Goal: Check status: Check status

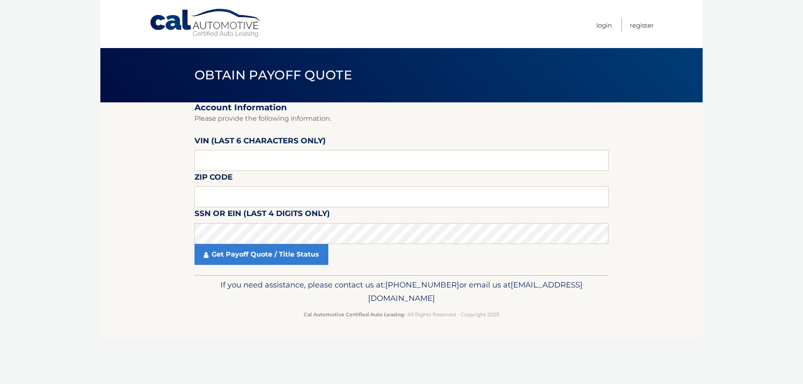
click at [370, 252] on div "Get Payoff Quote / Title Status" at bounding box center [401, 254] width 414 height 21
click at [226, 150] on label "VIN (last 6 characters only)" at bounding box center [259, 142] width 131 height 15
click at [225, 158] on input "text" at bounding box center [401, 160] width 414 height 21
click at [224, 193] on input "text" at bounding box center [401, 196] width 414 height 21
type input "07033"
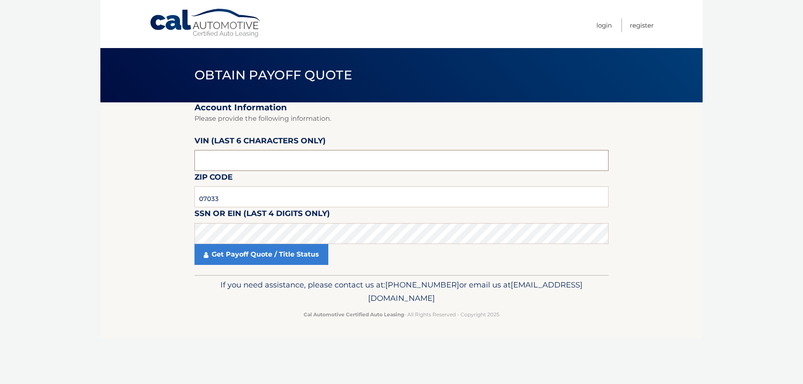
click at [215, 161] on input "text" at bounding box center [401, 160] width 414 height 21
type input "766210"
click at [168, 204] on section "Account Information Please provide the following information. [PERSON_NAME] (la…" at bounding box center [401, 188] width 602 height 173
click at [277, 264] on link "Get Payoff Quote / Title Status" at bounding box center [261, 254] width 134 height 21
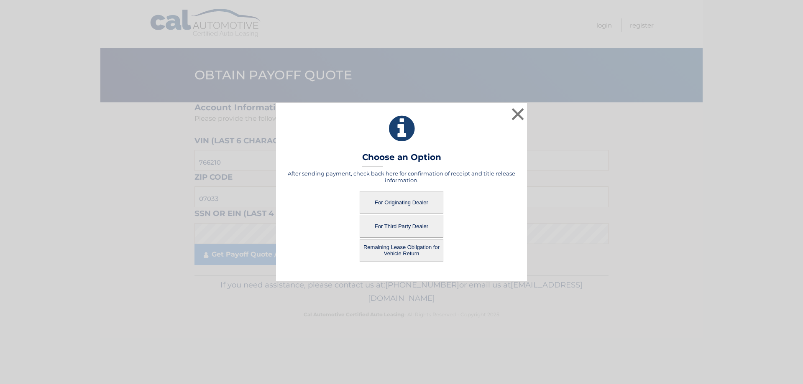
click at [405, 227] on button "For Third Party Dealer" at bounding box center [402, 226] width 84 height 23
click at [383, 225] on button "For Third Party Dealer" at bounding box center [402, 226] width 84 height 23
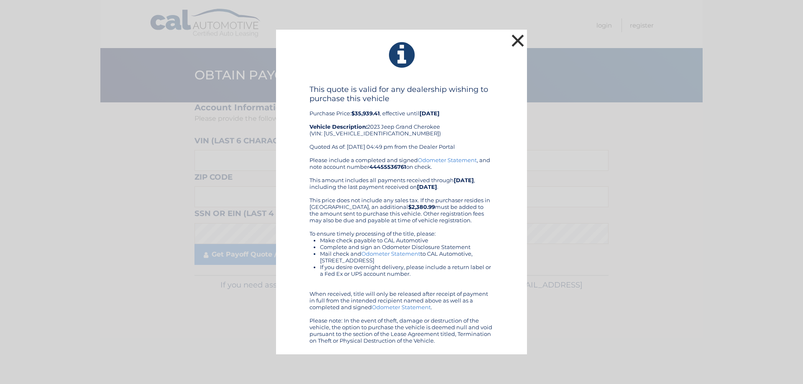
click at [516, 38] on button "×" at bounding box center [517, 40] width 17 height 17
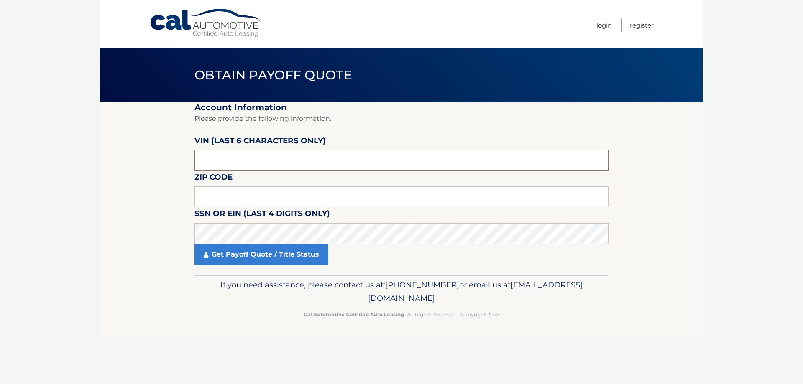
click at [219, 159] on input "text" at bounding box center [401, 160] width 414 height 21
type input "6210**"
click at [215, 192] on input "text" at bounding box center [401, 196] width 414 height 21
click at [232, 155] on input "6210**" at bounding box center [401, 160] width 414 height 21
click at [232, 158] on input "6210**" at bounding box center [401, 160] width 414 height 21
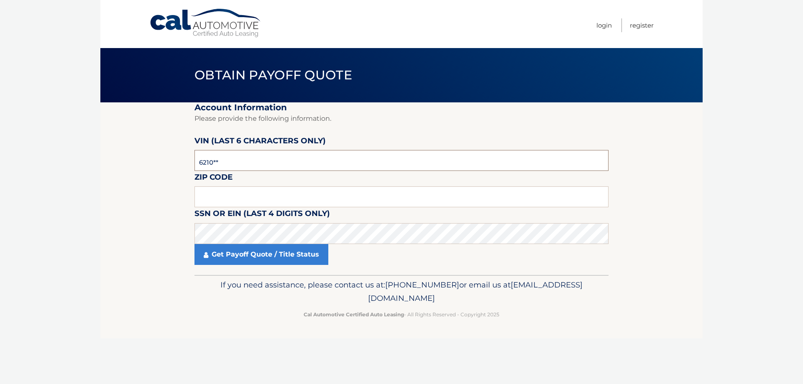
click at [232, 158] on input "6210**" at bounding box center [401, 160] width 414 height 21
click at [242, 196] on input "text" at bounding box center [401, 196] width 414 height 21
type input "07033"
click at [248, 159] on input "6210**" at bounding box center [401, 160] width 414 height 21
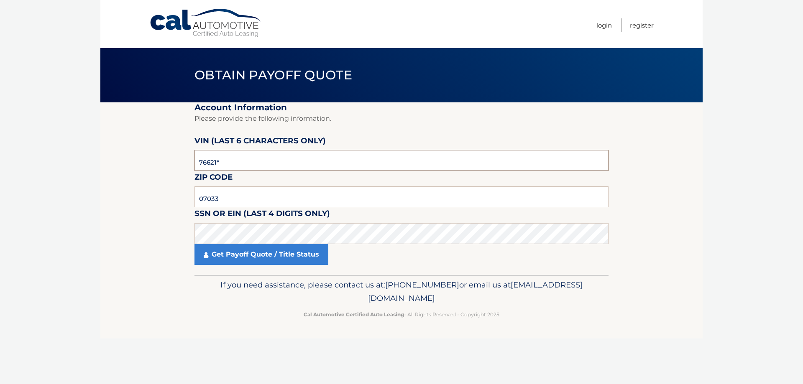
type input "766210"
drag, startPoint x: 244, startPoint y: 193, endPoint x: 239, endPoint y: 255, distance: 62.9
click at [239, 255] on link "Get Payoff Quote / Title Status" at bounding box center [261, 254] width 134 height 21
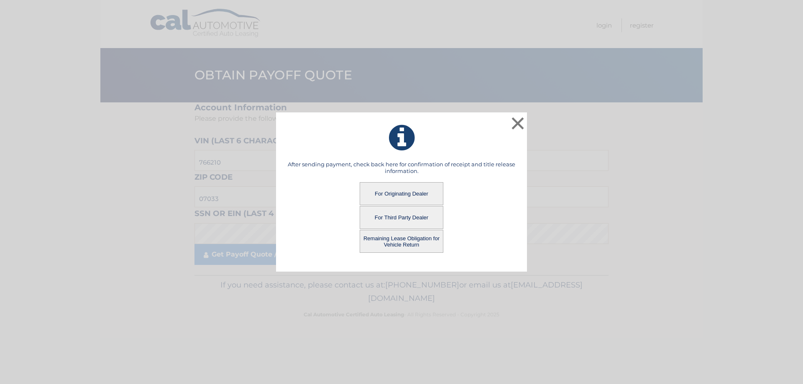
click at [391, 238] on button "Remaining Lease Obligation for Vehicle Return" at bounding box center [402, 241] width 84 height 23
click at [399, 238] on button "Remaining Lease Obligation for Vehicle Return" at bounding box center [402, 241] width 84 height 23
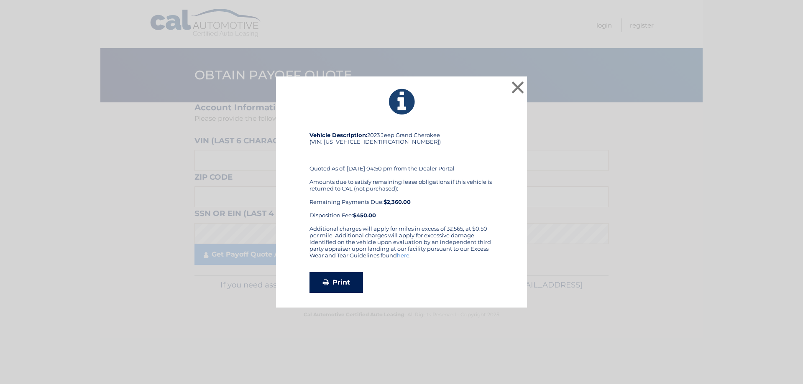
click at [333, 282] on link "Print" at bounding box center [336, 282] width 54 height 21
